Goal: Task Accomplishment & Management: Manage account settings

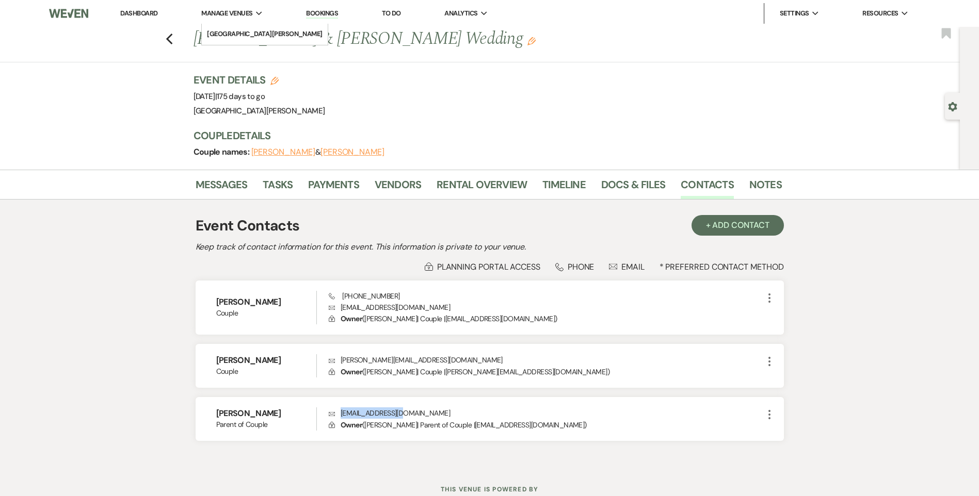
drag, startPoint x: 147, startPoint y: 12, endPoint x: 253, endPoint y: 5, distance: 106.6
click at [147, 12] on link "Dashboard" at bounding box center [138, 13] width 37 height 9
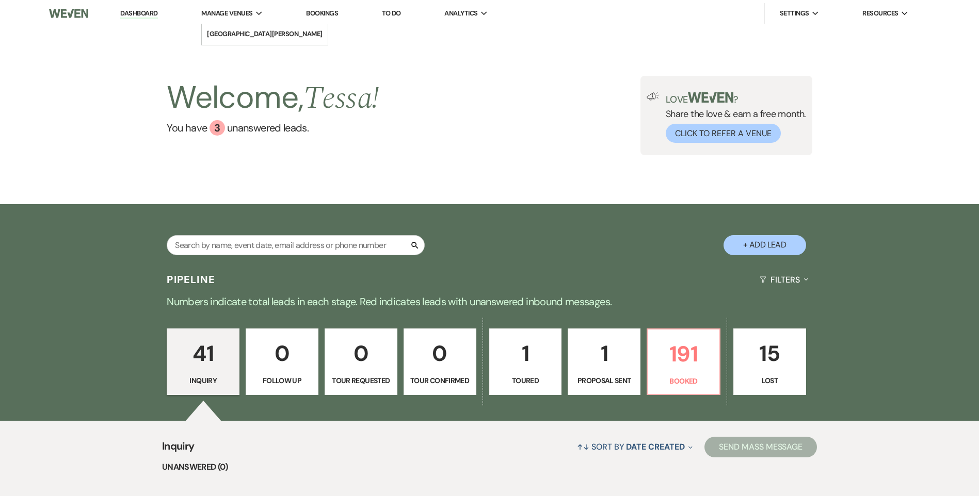
click at [217, 10] on span "Manage Venues" at bounding box center [226, 13] width 51 height 10
click at [223, 33] on li "[GEOGRAPHIC_DATA][PERSON_NAME]" at bounding box center [265, 34] width 116 height 10
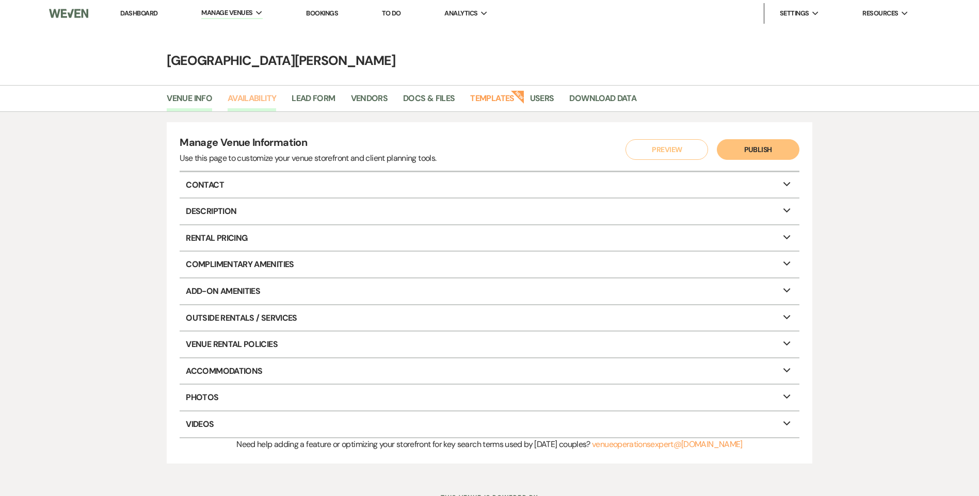
click at [273, 95] on link "Availability" at bounding box center [252, 102] width 49 height 20
select select "3"
select select "2026"
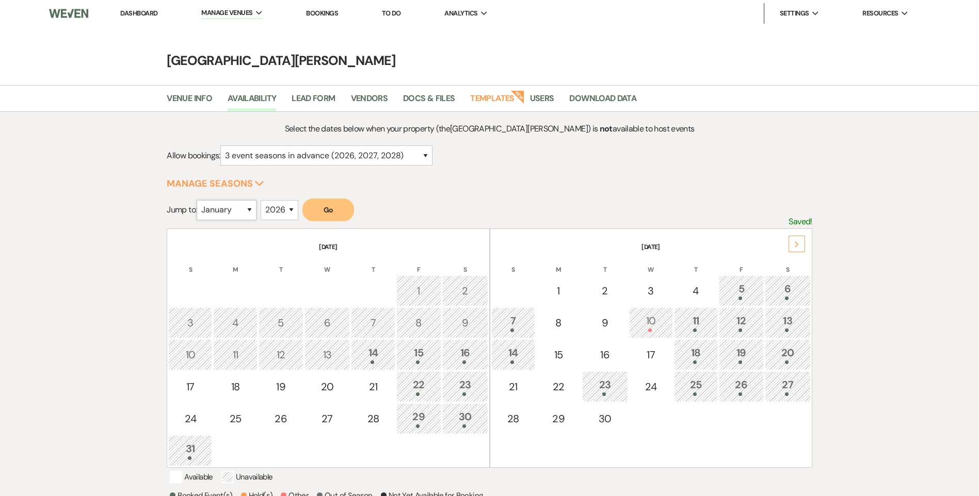
click at [247, 219] on select "January February March April May June July August September October November De…" at bounding box center [227, 210] width 60 height 20
click at [199, 200] on select "January February March April May June July August September October November De…" at bounding box center [227, 210] width 60 height 20
click at [342, 205] on button "Go" at bounding box center [328, 210] width 52 height 23
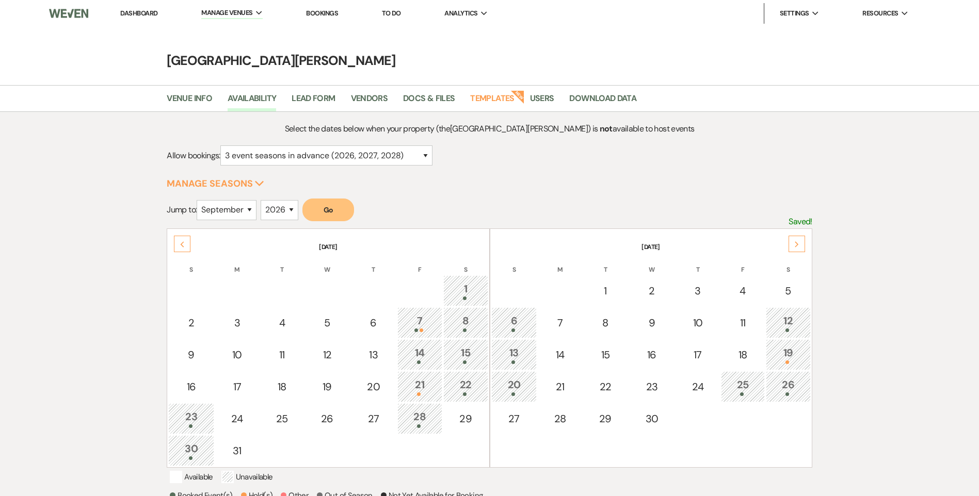
click at [795, 240] on div "Next" at bounding box center [797, 244] width 17 height 17
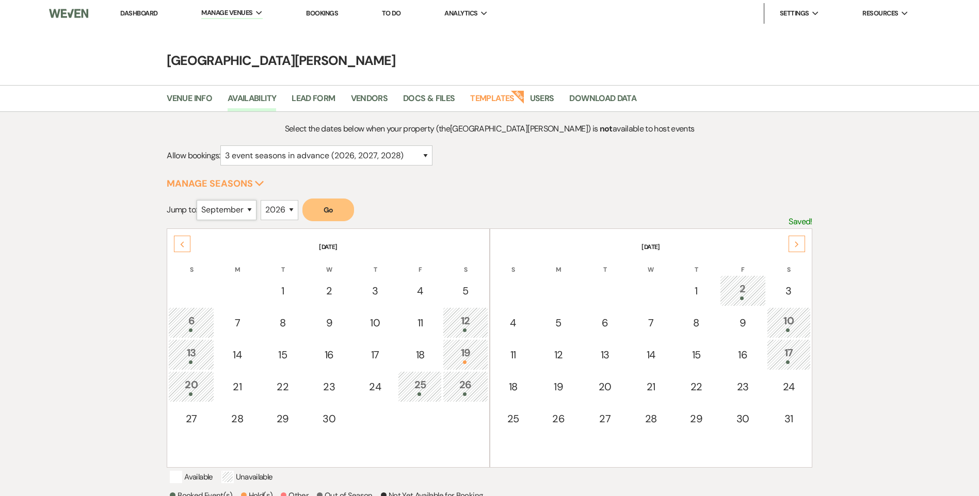
click at [253, 217] on select "January February March April May June July August September October November De…" at bounding box center [227, 210] width 60 height 20
select select "10"
click at [199, 200] on select "January February March April May June July August September October November De…" at bounding box center [227, 210] width 60 height 20
click at [330, 206] on button "Go" at bounding box center [328, 210] width 52 height 23
click at [293, 215] on select "2025 2026 2027 2028 2029" at bounding box center [280, 210] width 38 height 20
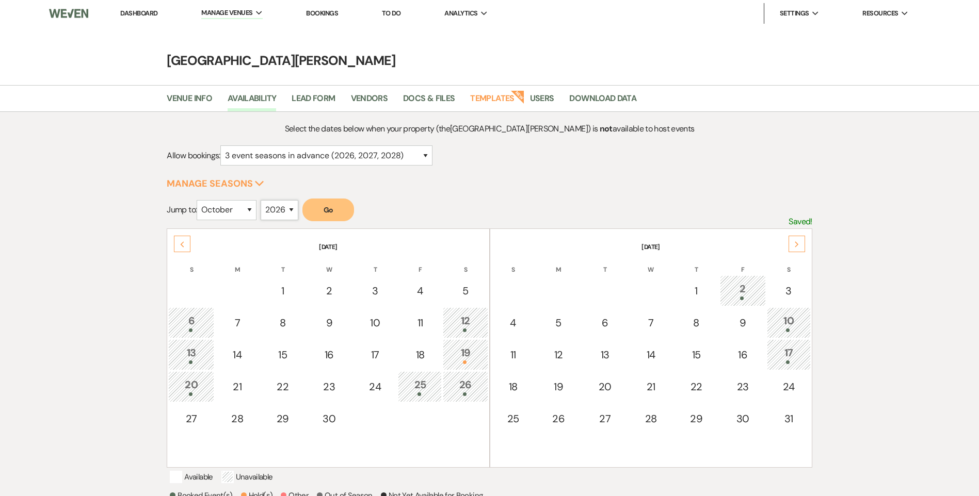
select select "2025"
click at [264, 200] on select "2025 2026 2027 2028 2029" at bounding box center [280, 210] width 38 height 20
click at [338, 218] on button "Go" at bounding box center [328, 210] width 52 height 23
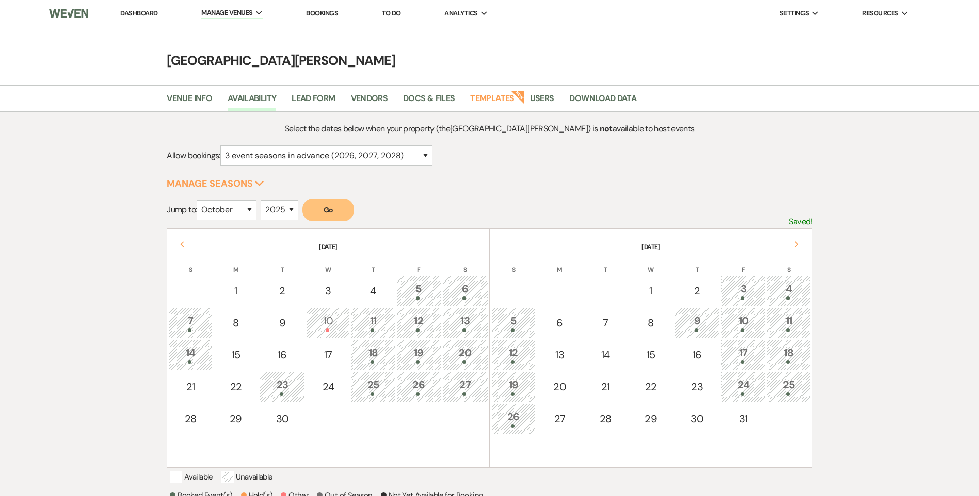
click at [800, 238] on div "Next" at bounding box center [797, 244] width 17 height 17
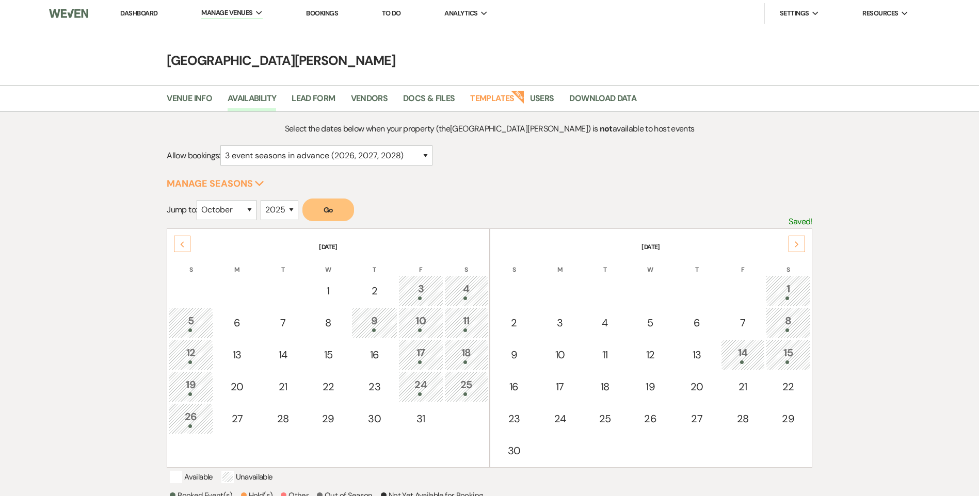
click at [800, 238] on div "Next" at bounding box center [797, 244] width 17 height 17
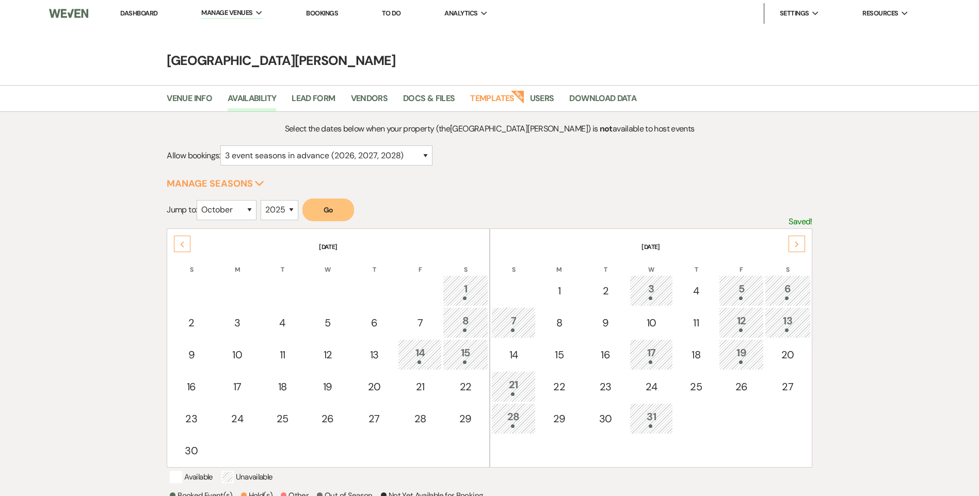
click at [800, 238] on div "Next" at bounding box center [797, 244] width 17 height 17
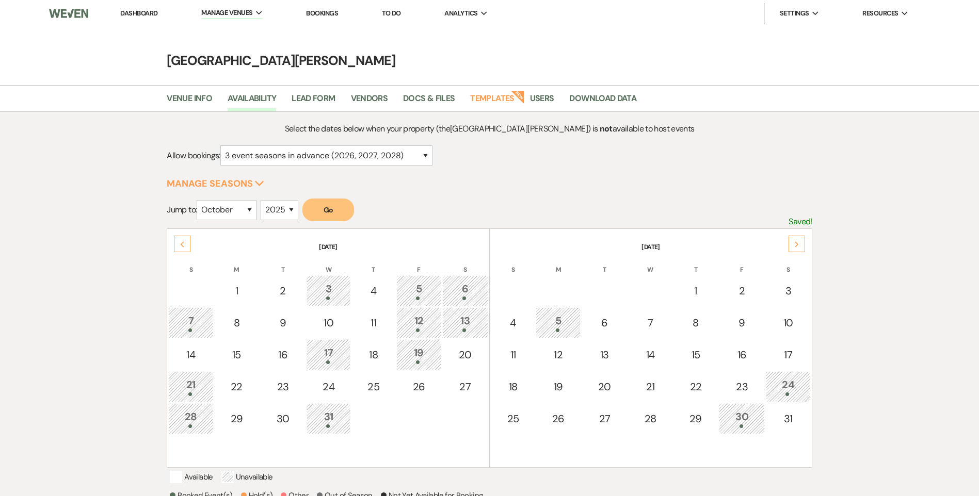
click at [800, 238] on div "Next" at bounding box center [797, 244] width 17 height 17
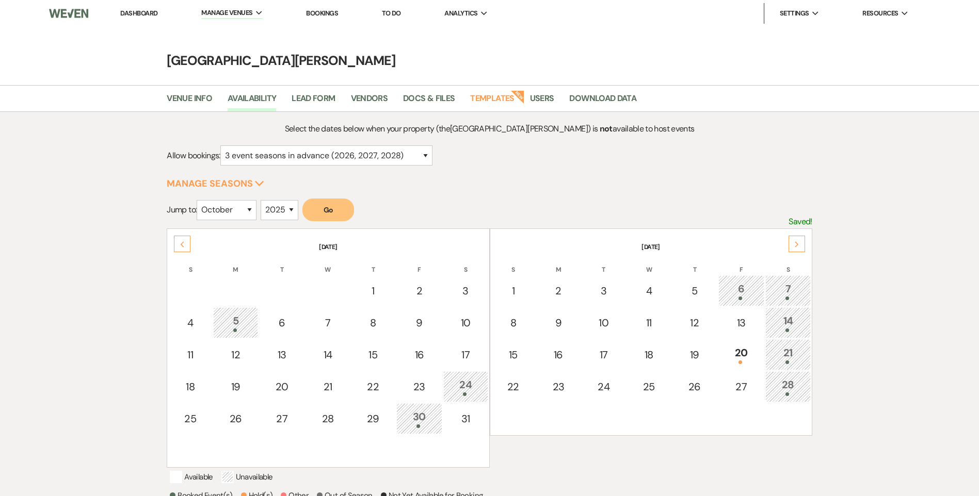
click at [800, 238] on div "Next" at bounding box center [797, 244] width 17 height 17
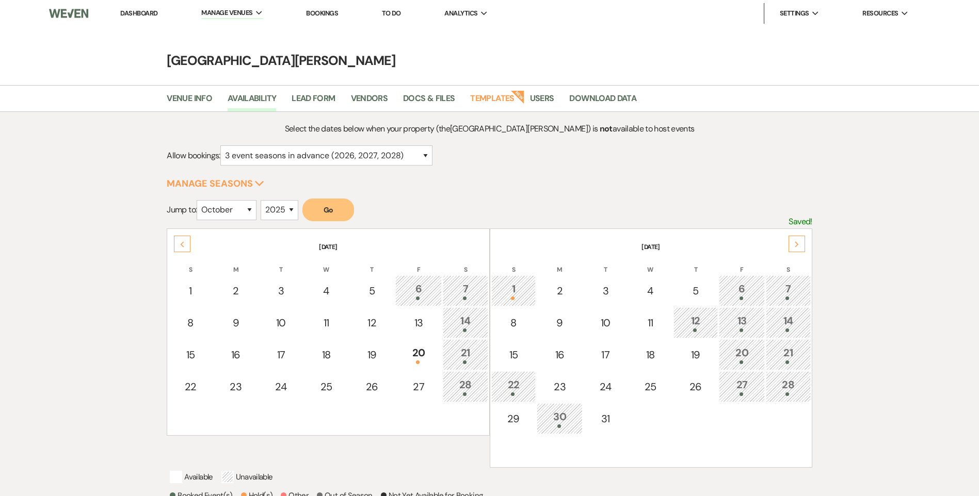
click at [800, 238] on div "Next" at bounding box center [797, 244] width 17 height 17
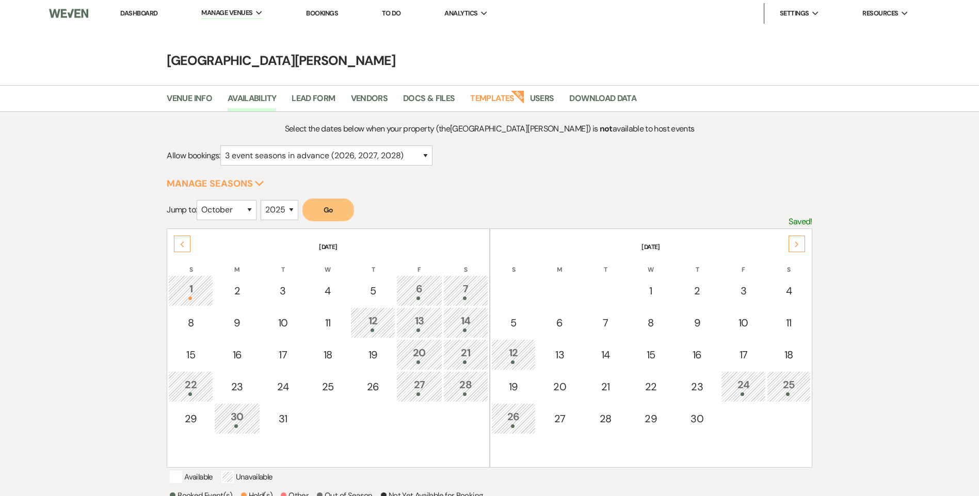
click at [800, 238] on div "Next" at bounding box center [797, 244] width 17 height 17
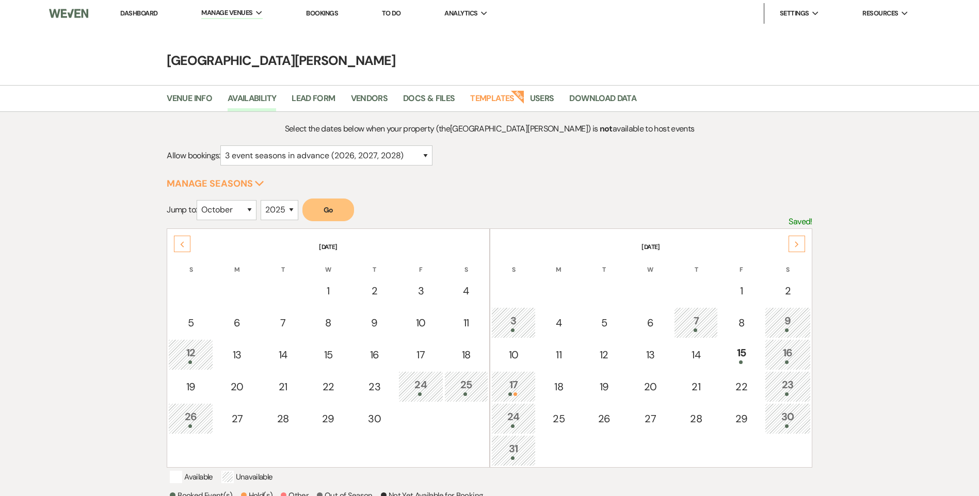
click at [800, 238] on div "Next" at bounding box center [797, 244] width 17 height 17
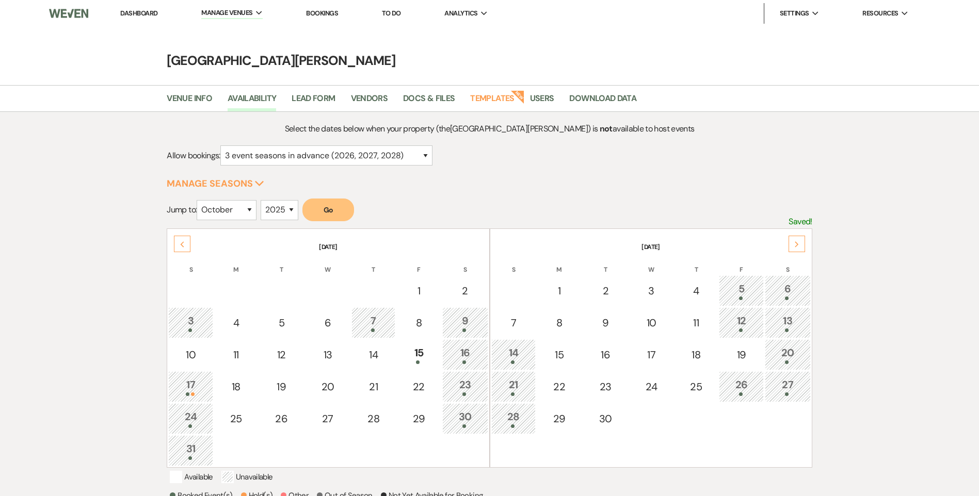
click at [182, 237] on div "Previous" at bounding box center [182, 244] width 17 height 17
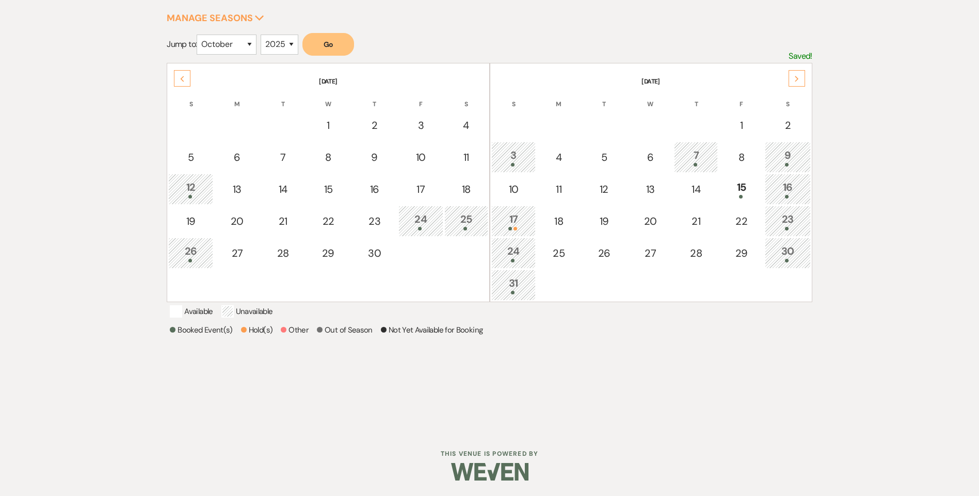
scroll to position [179, 0]
click at [776, 180] on div "16" at bounding box center [788, 189] width 35 height 19
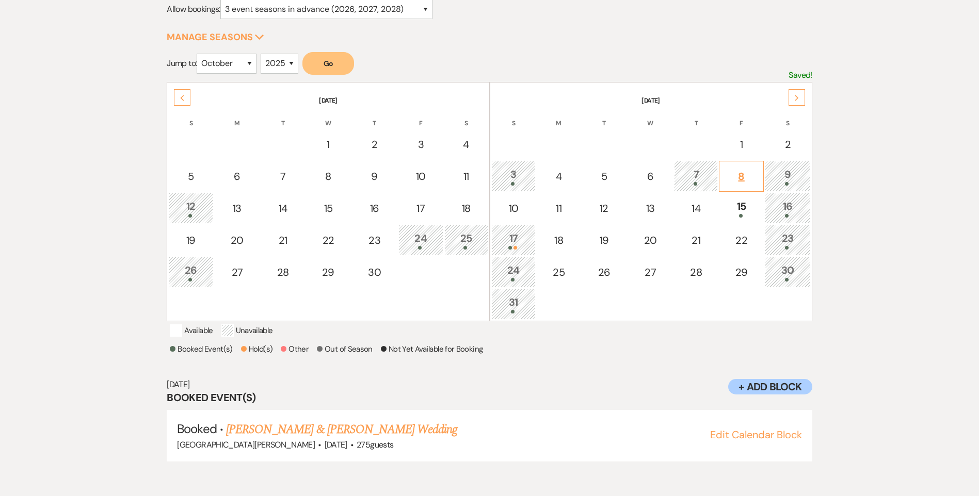
scroll to position [146, 0]
click at [746, 180] on div "8" at bounding box center [742, 177] width 34 height 15
select select "other"
select select "false"
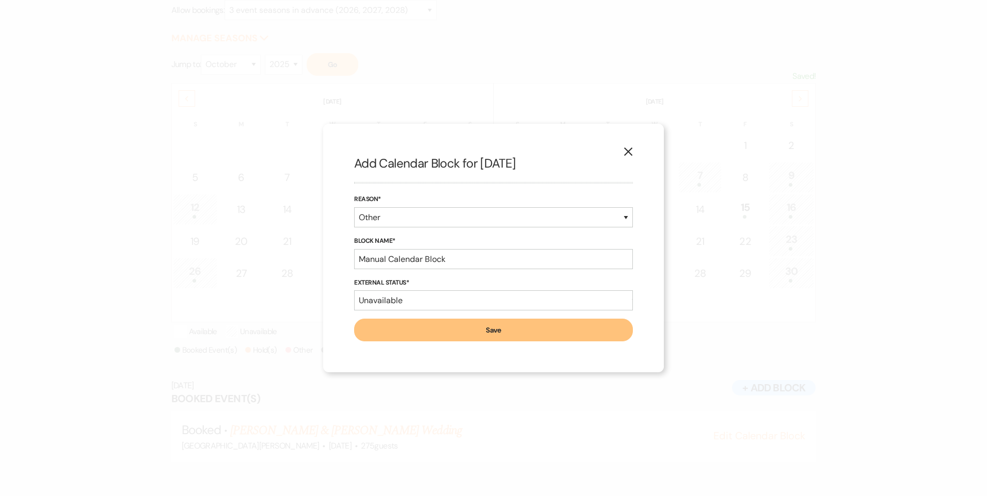
click at [627, 154] on icon "X" at bounding box center [627, 151] width 9 height 9
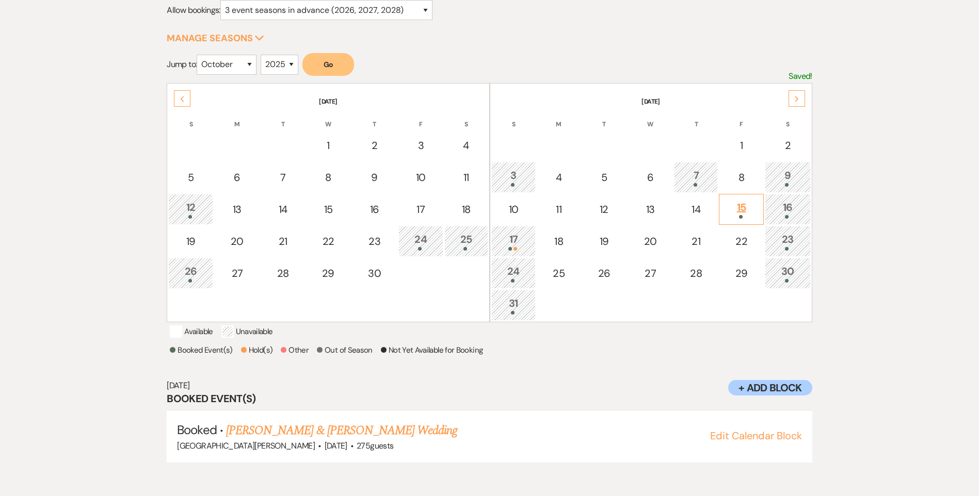
click at [738, 212] on div "15" at bounding box center [742, 209] width 34 height 19
click at [406, 440] on link "[PERSON_NAME]. [PERSON_NAME] & [PERSON_NAME] Wedding" at bounding box center [388, 431] width 324 height 19
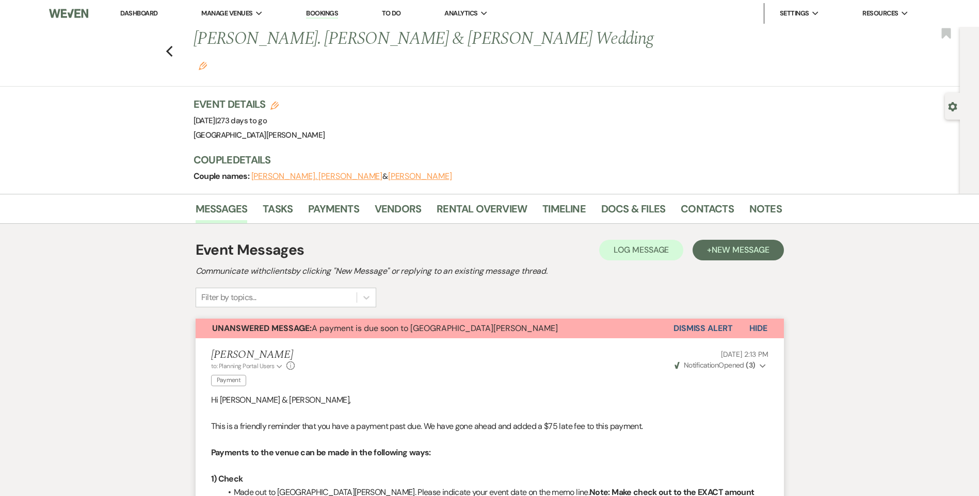
click at [953, 107] on icon "Gear" at bounding box center [952, 106] width 9 height 9
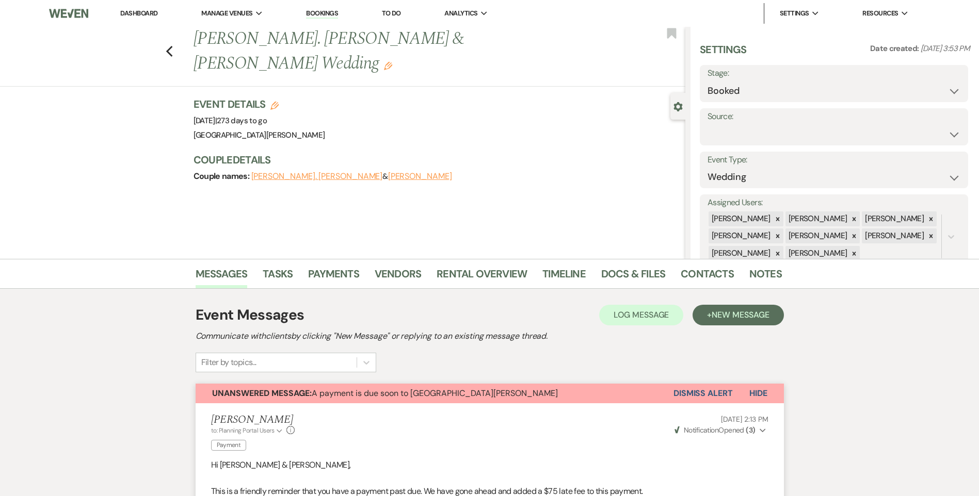
click at [944, 102] on div "Settings Date created: Dec 06, 2024, 3:53 PM Stage: Booked Lost Source: Weven V…" at bounding box center [835, 322] width 270 height 560
click at [942, 94] on select "Booked Lost" at bounding box center [834, 91] width 253 height 20
select select "8"
click at [708, 81] on select "Booked Lost" at bounding box center [834, 91] width 253 height 20
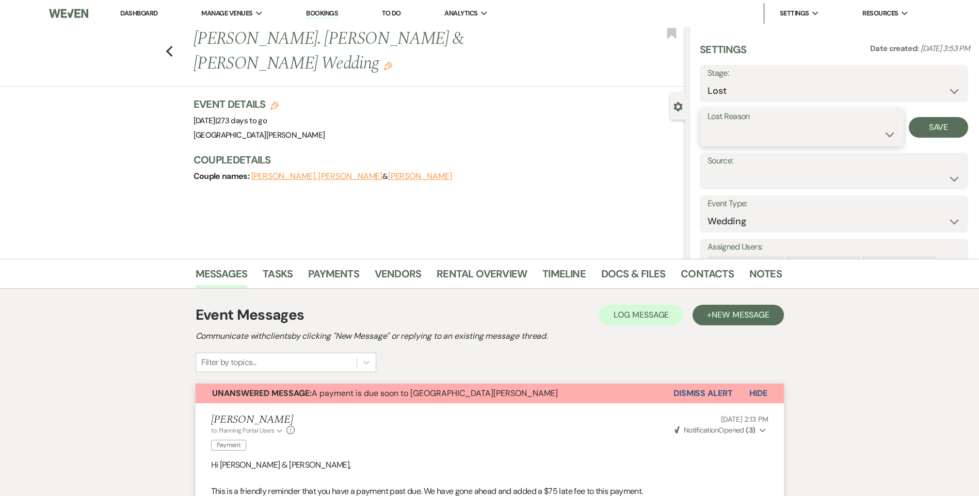
click at [830, 137] on select "Booked Elsewhere Budget Date Unavailable No Response Not a Good Match Capacity …" at bounding box center [802, 134] width 188 height 20
select select "11"
click at [708, 124] on select "Booked Elsewhere Budget Date Unavailable No Response Not a Good Match Capacity …" at bounding box center [802, 134] width 188 height 20
click at [920, 126] on button "Save" at bounding box center [938, 127] width 59 height 21
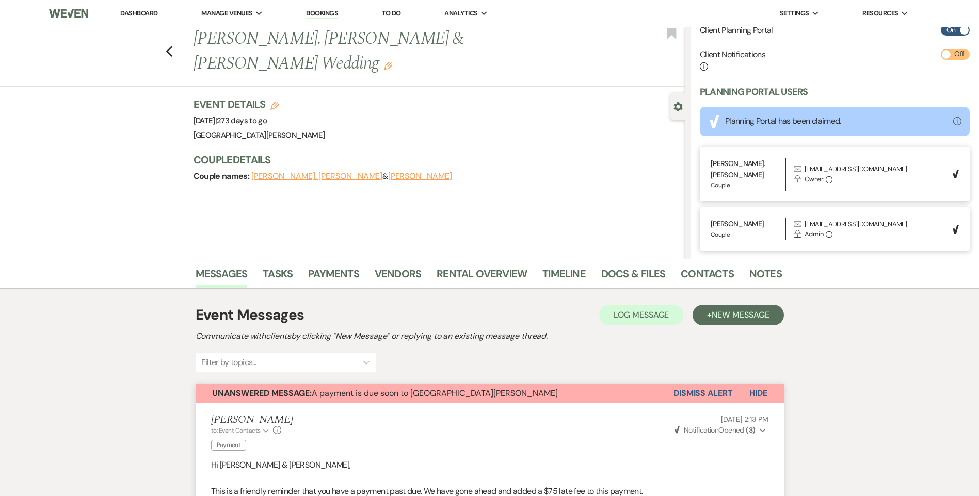
scroll to position [389, 0]
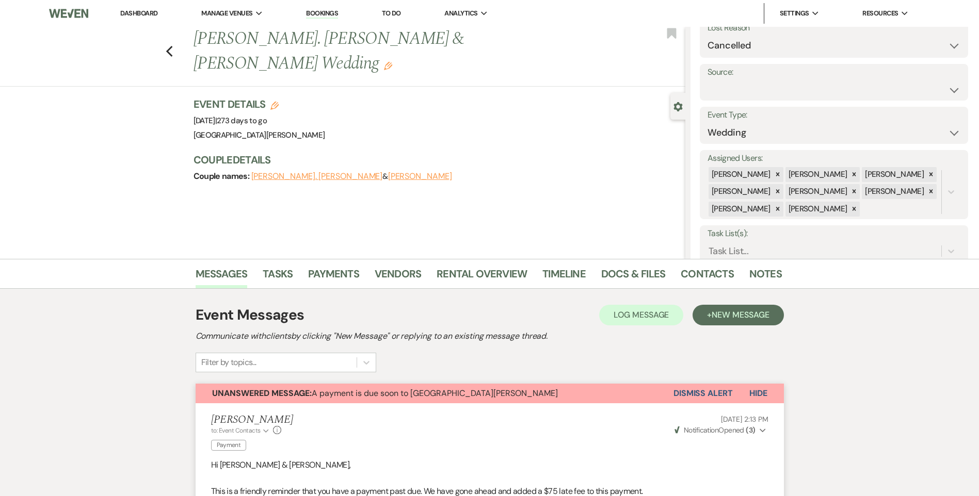
scroll to position [0, 0]
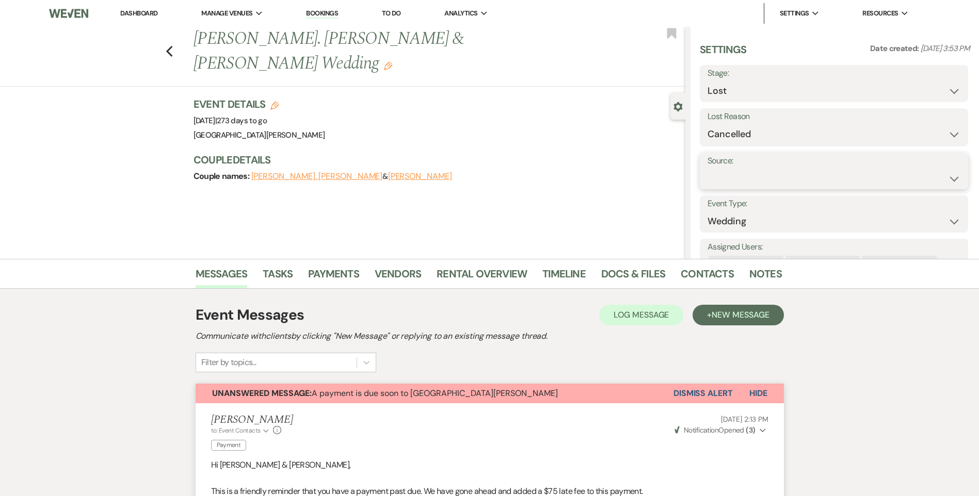
click at [740, 174] on select "Weven Venue Website Instagram Facebook Pinterest Google The Knot Wedding Wire H…" at bounding box center [834, 178] width 253 height 20
click at [637, 176] on div "Previous Julia St. John & Jonathan Conrad's Wedding Edit Bookmark Gear Settings…" at bounding box center [342, 143] width 685 height 232
click at [678, 107] on icon "Gear" at bounding box center [677, 106] width 9 height 9
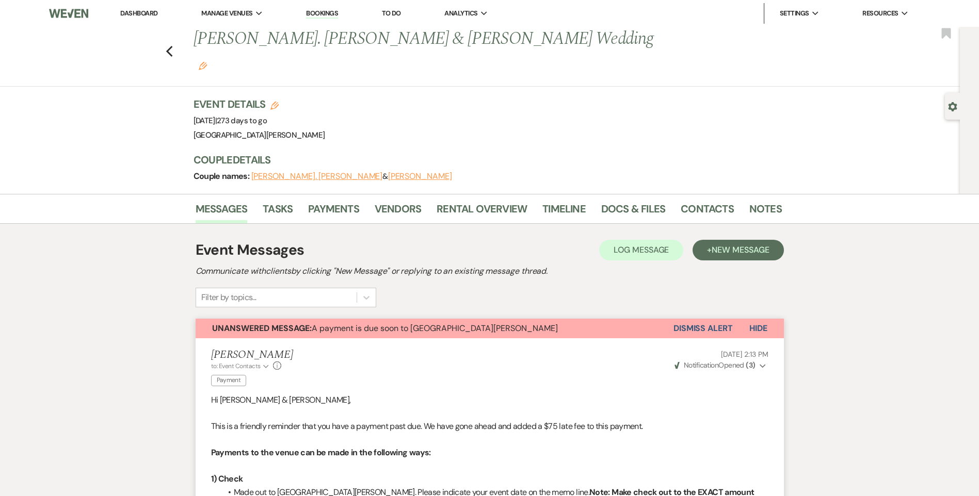
click at [153, 14] on link "Dashboard" at bounding box center [138, 13] width 37 height 9
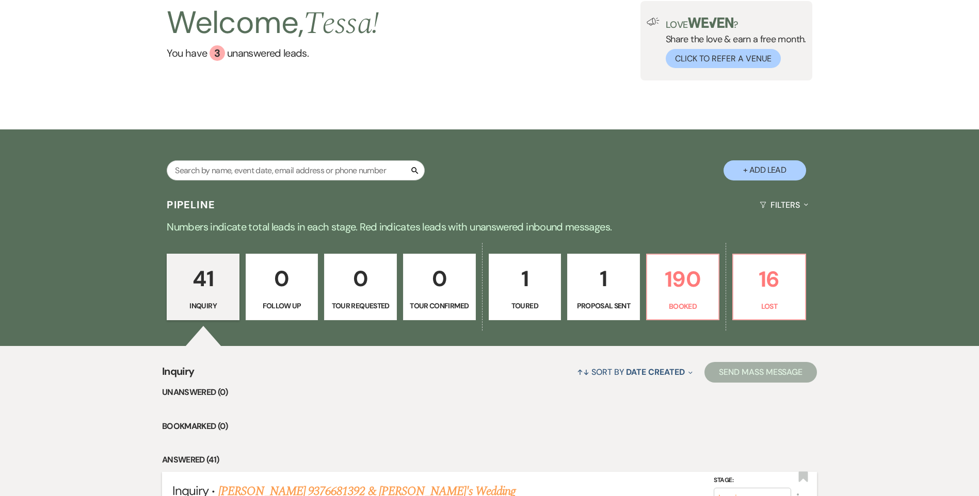
scroll to position [206, 0]
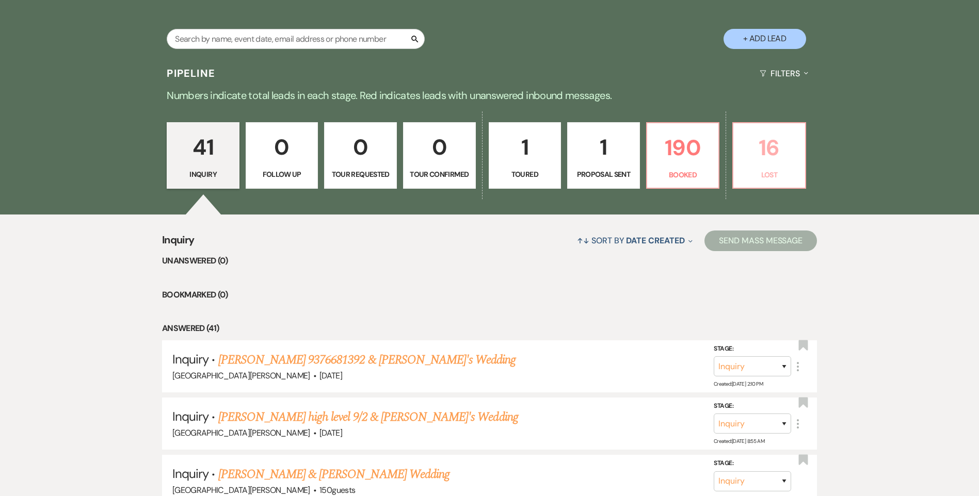
click at [786, 167] on link "16 Lost" at bounding box center [769, 155] width 74 height 67
select select "8"
select select "11"
select select "8"
select select "1"
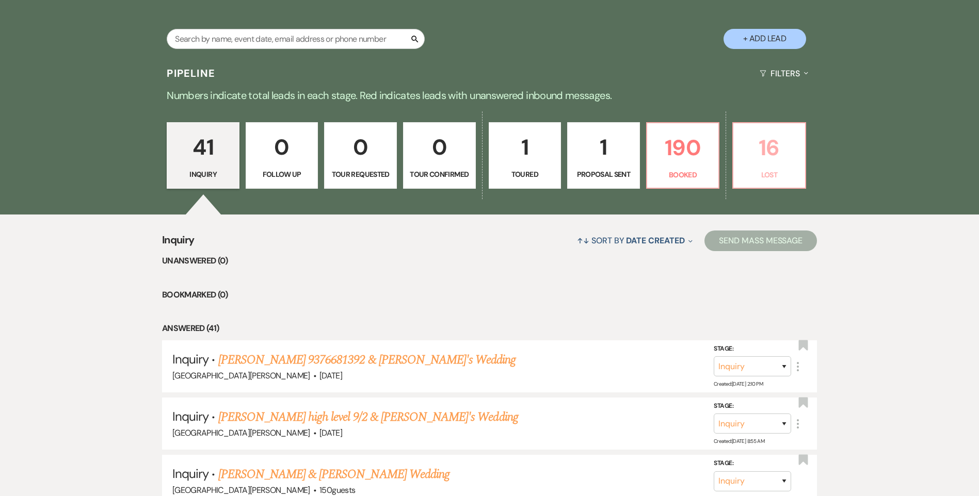
select select "8"
select select "5"
select select "8"
select select "5"
select select "8"
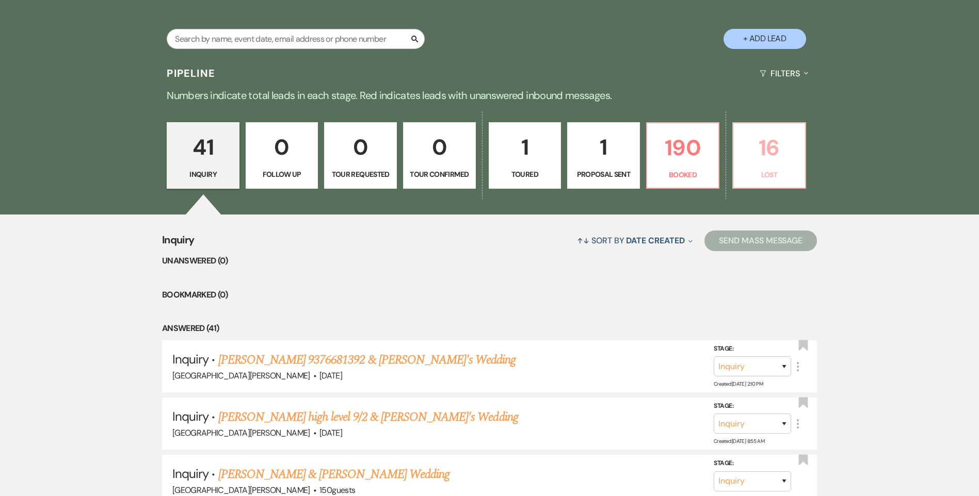
select select "8"
select select "6"
select select "8"
select select "6"
select select "8"
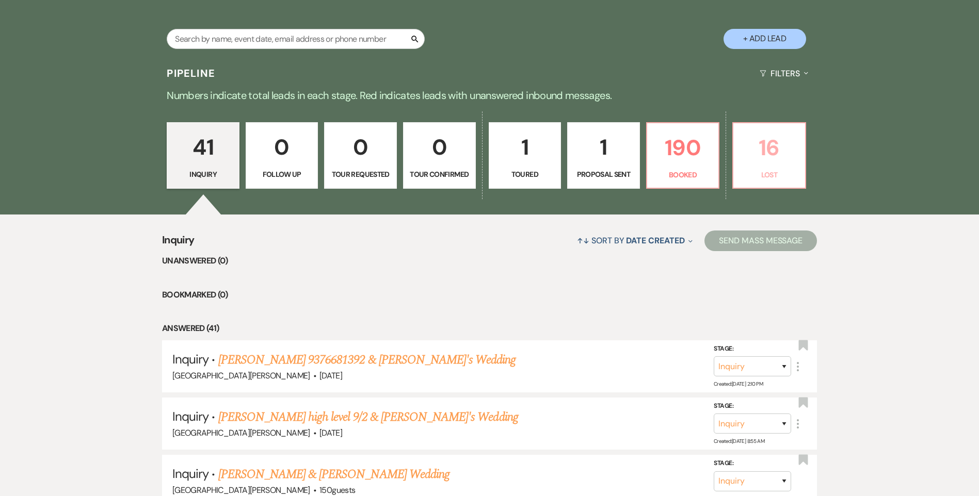
select select "11"
select select "8"
select select "11"
select select "8"
select select "6"
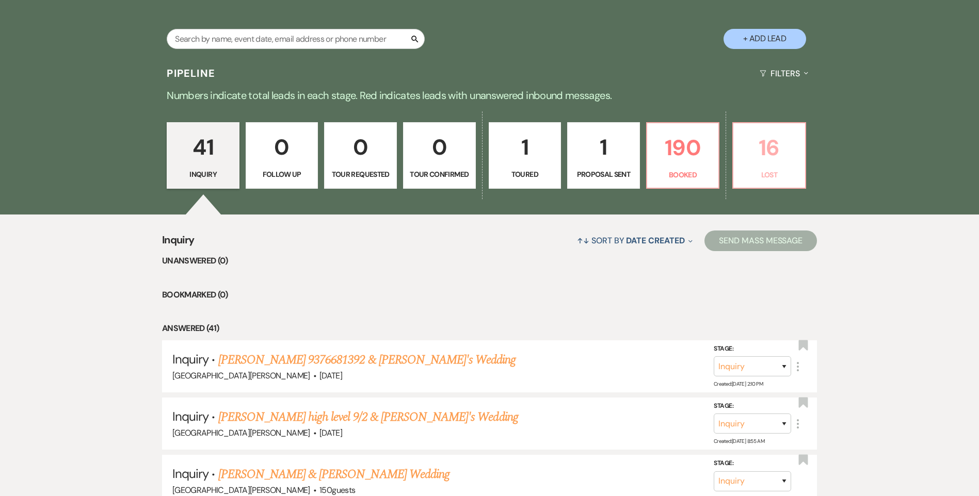
select select "8"
select select "7"
select select "8"
select select "1"
select select "8"
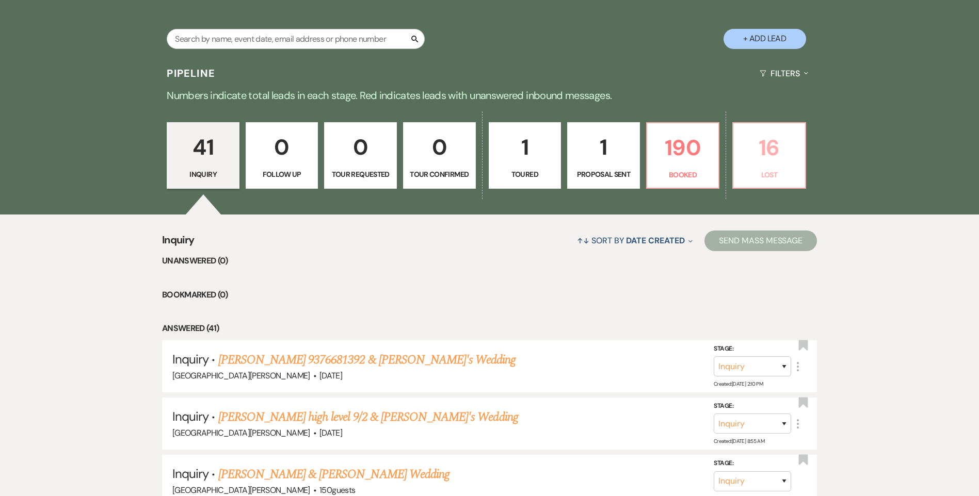
select select "6"
select select "8"
select select "11"
select select "8"
select select "7"
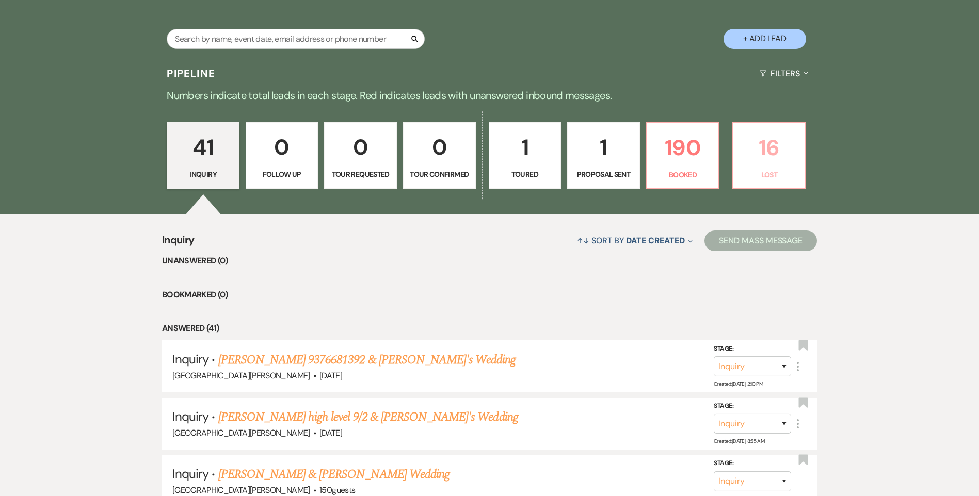
select select "8"
select select "6"
